Goal: Task Accomplishment & Management: Manage account settings

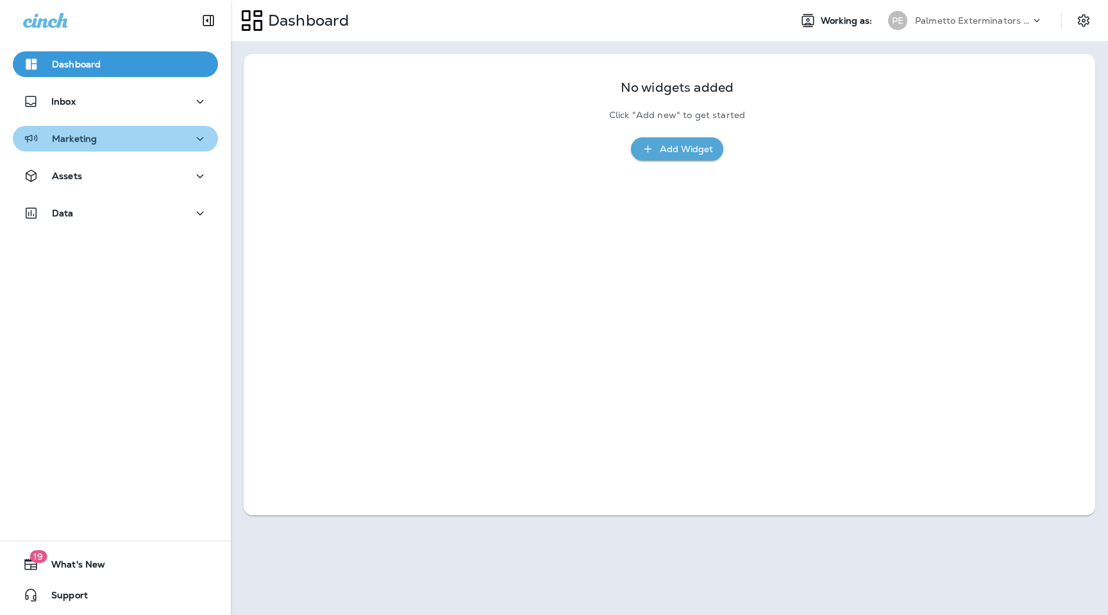
click at [145, 137] on div "Marketing" at bounding box center [115, 139] width 185 height 16
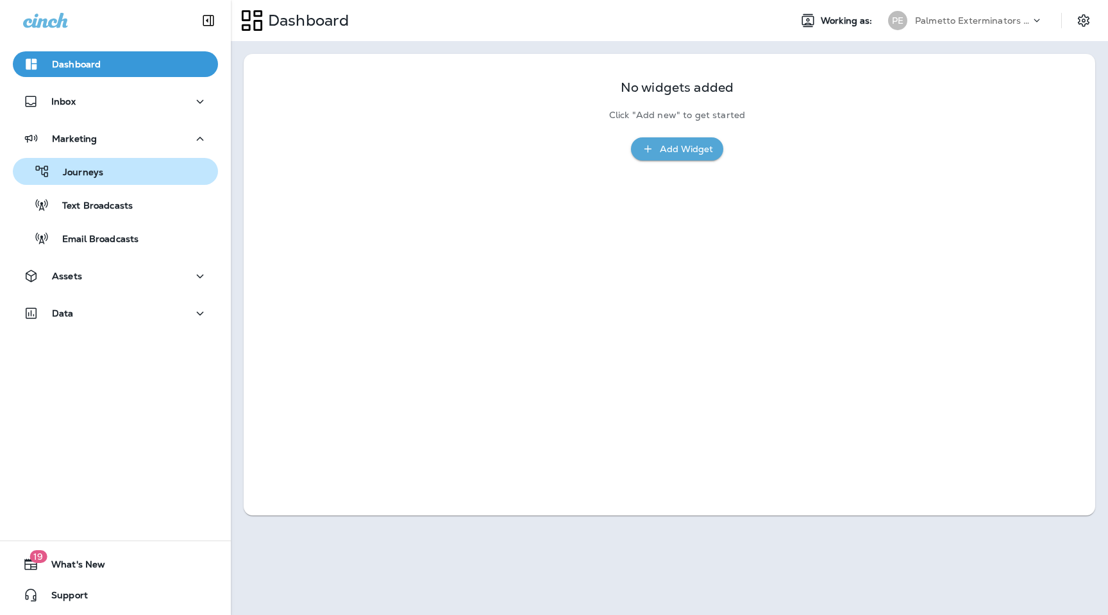
click at [108, 173] on div "Journeys" at bounding box center [115, 171] width 195 height 19
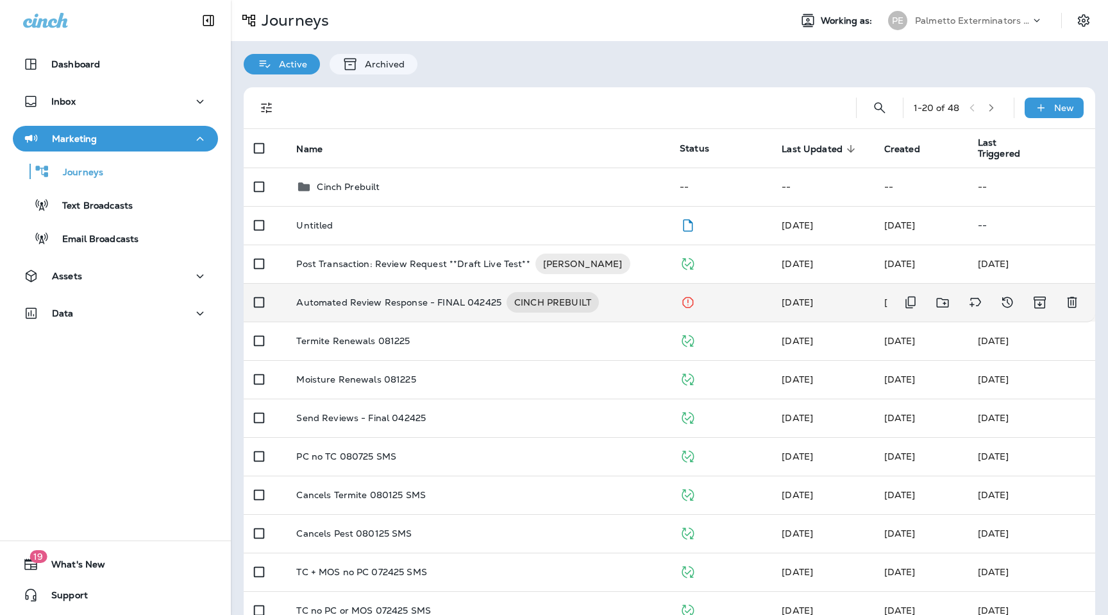
click at [396, 303] on p "Automated Review Response - FINAL 042425" at bounding box center [398, 302] width 205 height 21
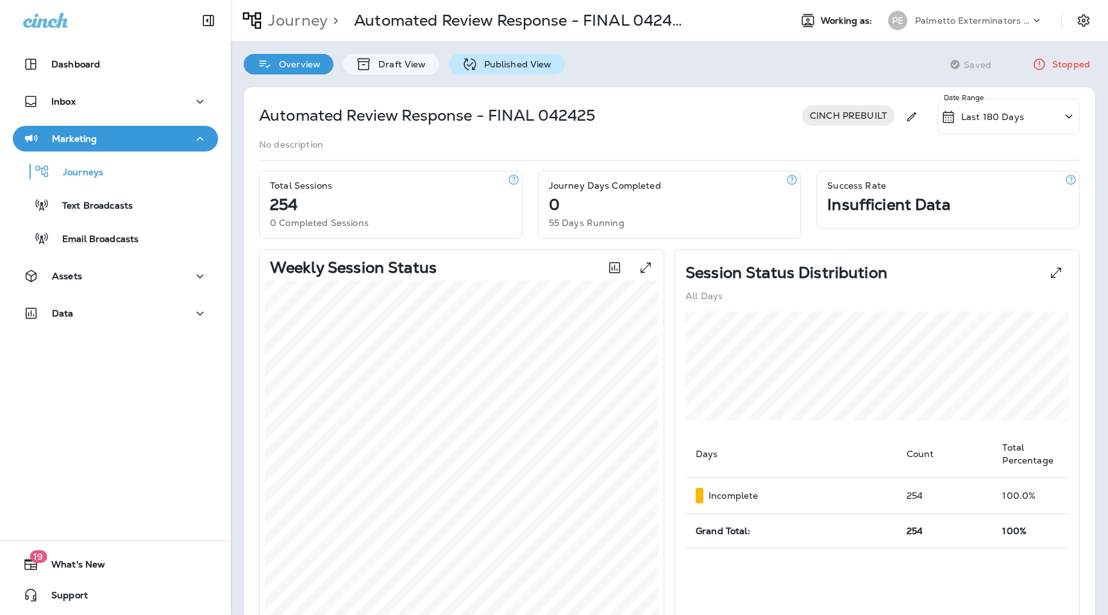
click at [483, 65] on p "Published View" at bounding box center [515, 64] width 74 height 10
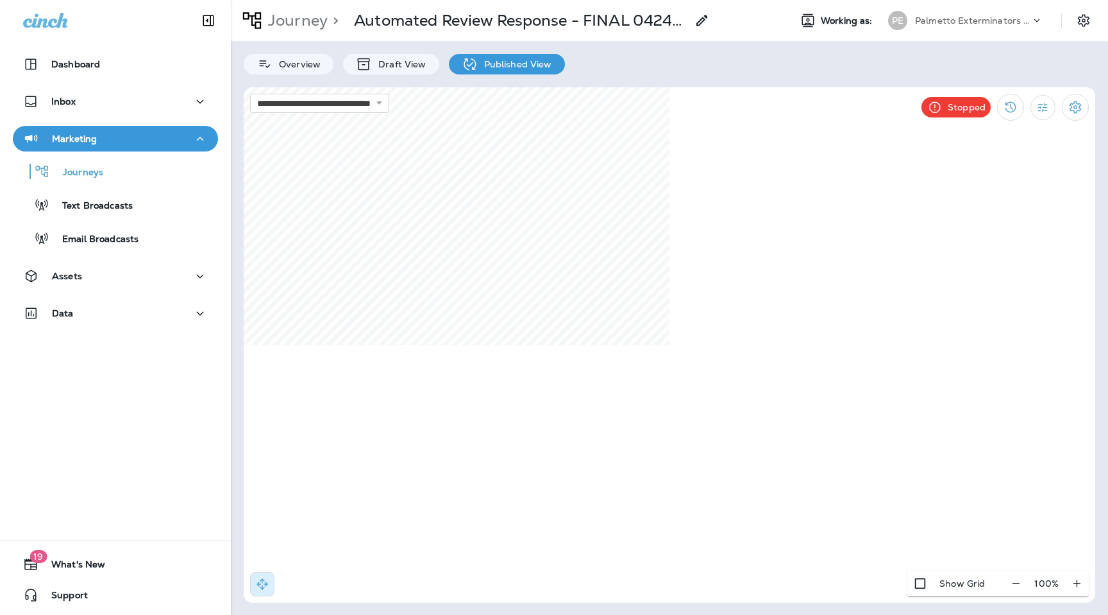
click at [940, 108] on icon at bounding box center [935, 106] width 11 height 11
click at [974, 106] on p "Stopped" at bounding box center [967, 107] width 38 height 10
click at [933, 106] on icon at bounding box center [935, 107] width 16 height 16
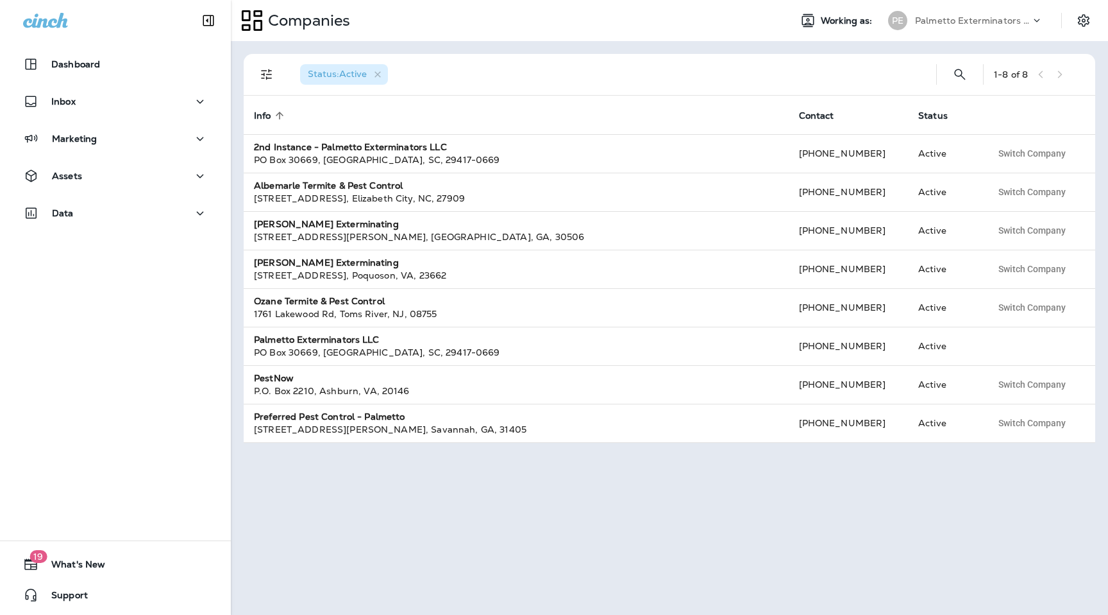
click at [976, 17] on p "Palmetto Exterminators LLC" at bounding box center [972, 20] width 115 height 10
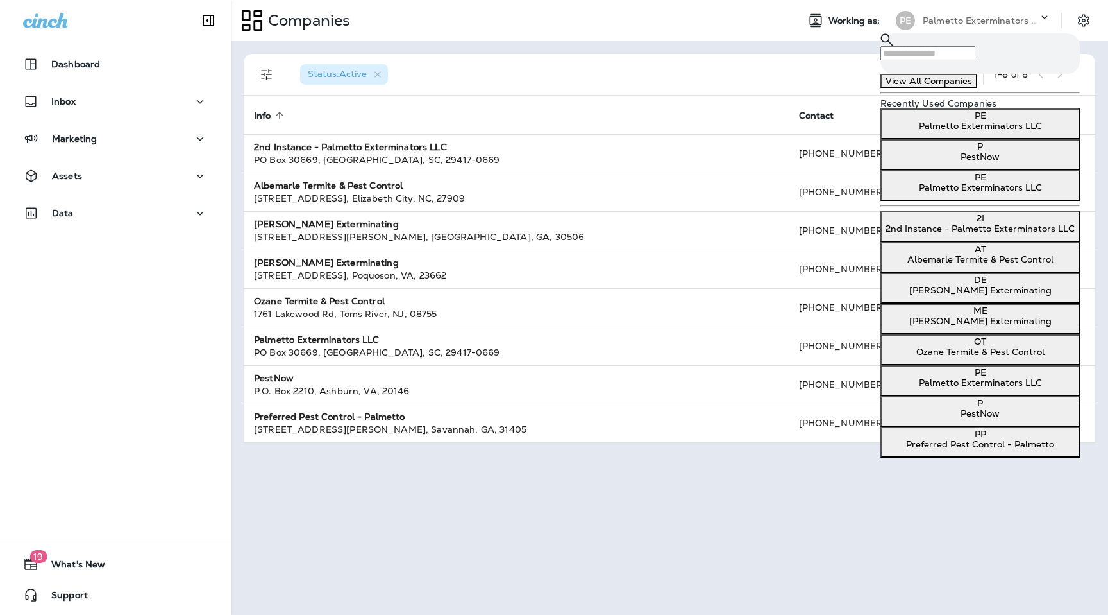
click at [935, 234] on p "2nd Instance - Palmetto Exterminators LLC" at bounding box center [980, 228] width 189 height 10
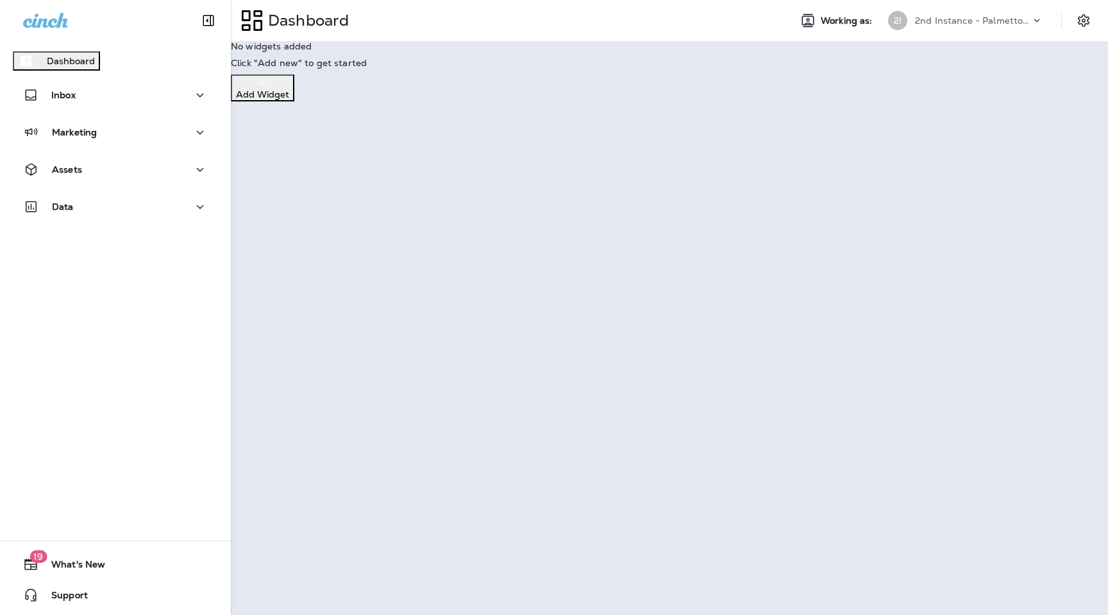
click at [107, 66] on p "Continue to Dashboard" at bounding box center [56, 61] width 102 height 10
click at [144, 140] on div "Marketing" at bounding box center [115, 132] width 185 height 16
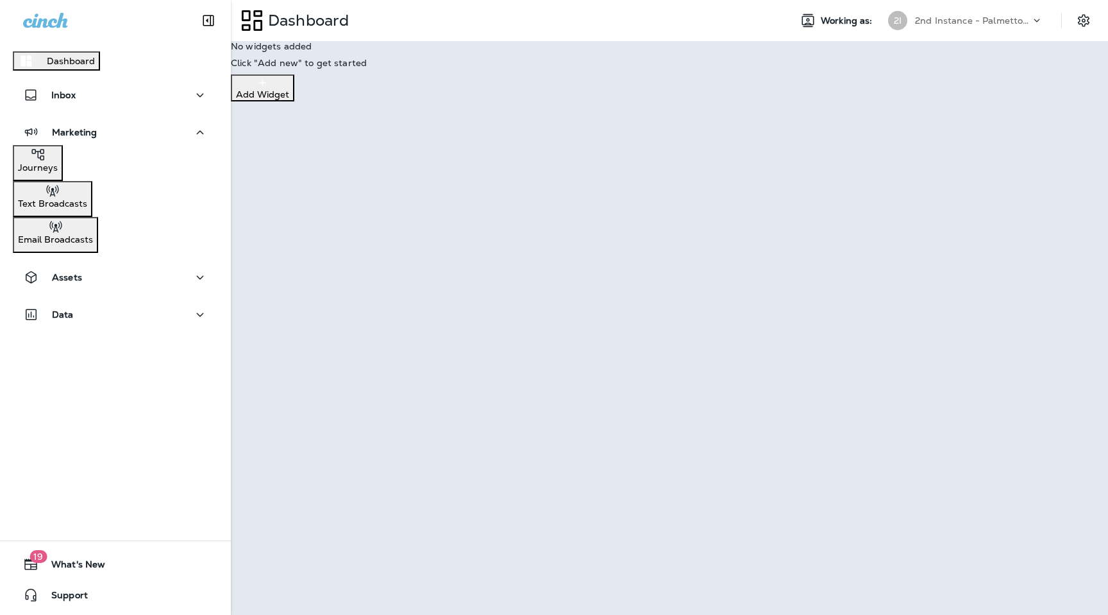
click at [58, 173] on div "Journeys" at bounding box center [38, 160] width 40 height 26
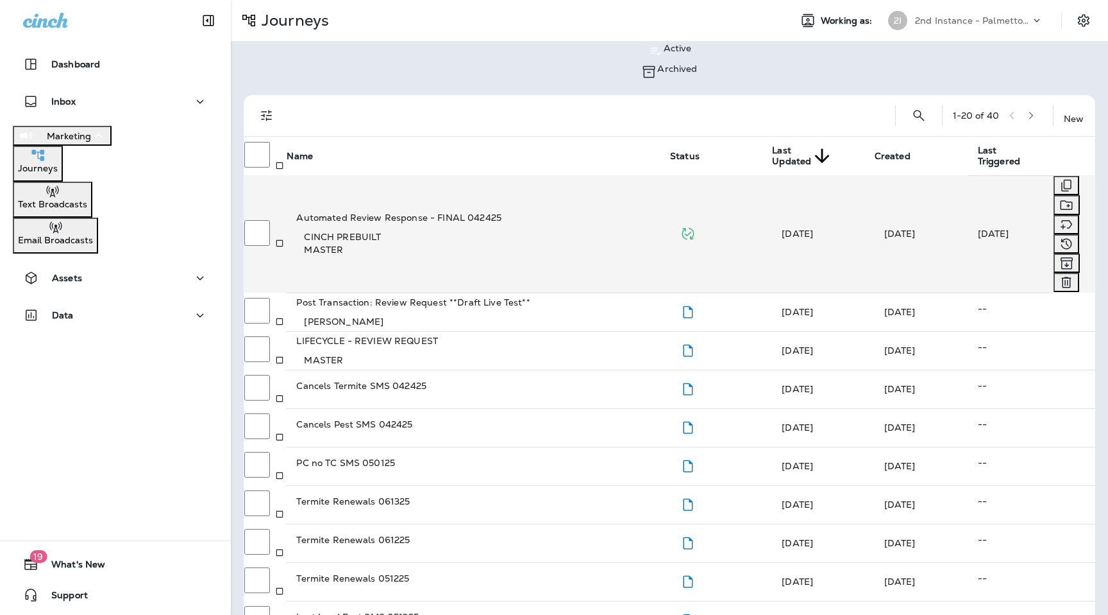
click at [399, 211] on p "Automated Review Response - FINAL 042425" at bounding box center [477, 217] width 363 height 13
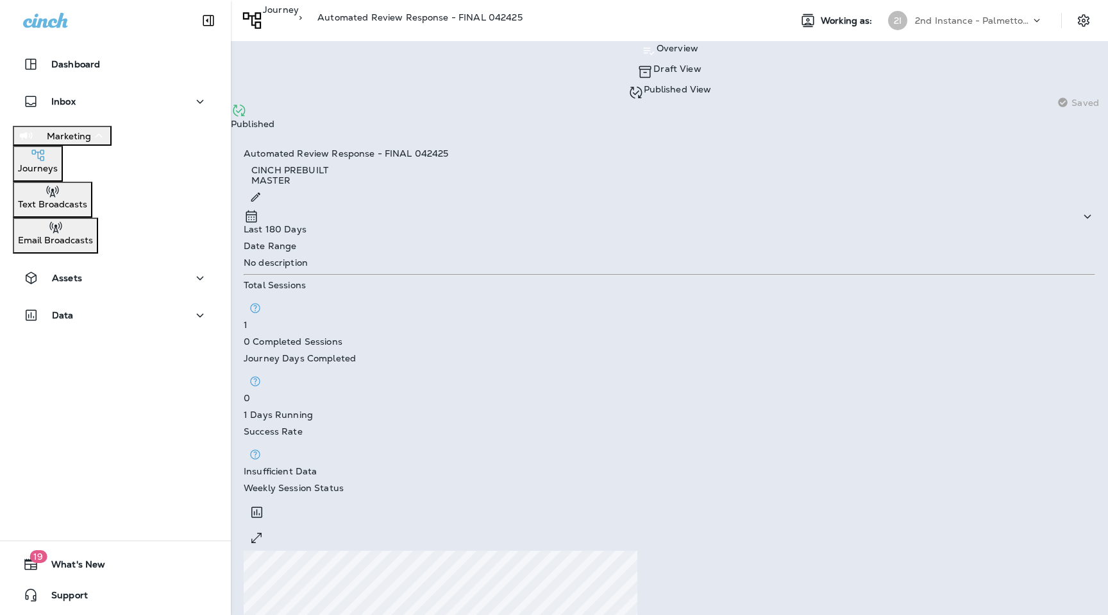
click at [644, 84] on p "Published View" at bounding box center [678, 89] width 68 height 10
